Goal: Task Accomplishment & Management: Complete application form

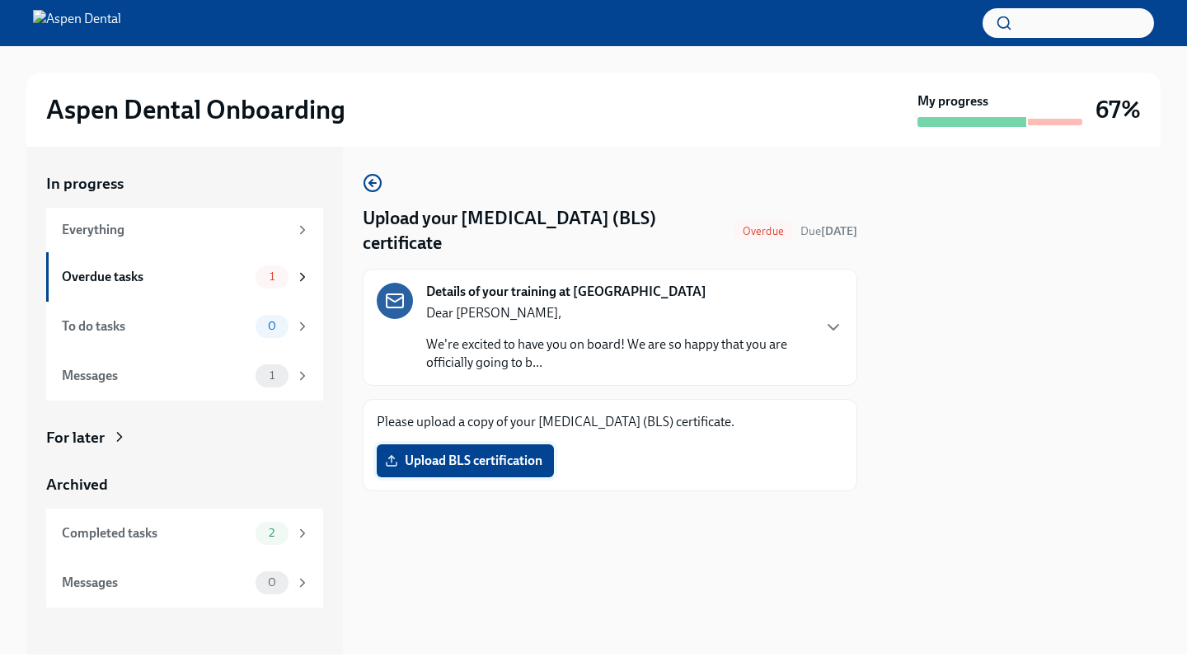
click at [478, 468] on span "Upload BLS certification" at bounding box center [465, 460] width 154 height 16
click at [0, 0] on input "Upload BLS certification" at bounding box center [0, 0] width 0 height 0
click at [506, 455] on span "Upload BLS certification" at bounding box center [465, 460] width 154 height 16
click at [0, 0] on input "Upload BLS certification" at bounding box center [0, 0] width 0 height 0
